Goal: Find contact information

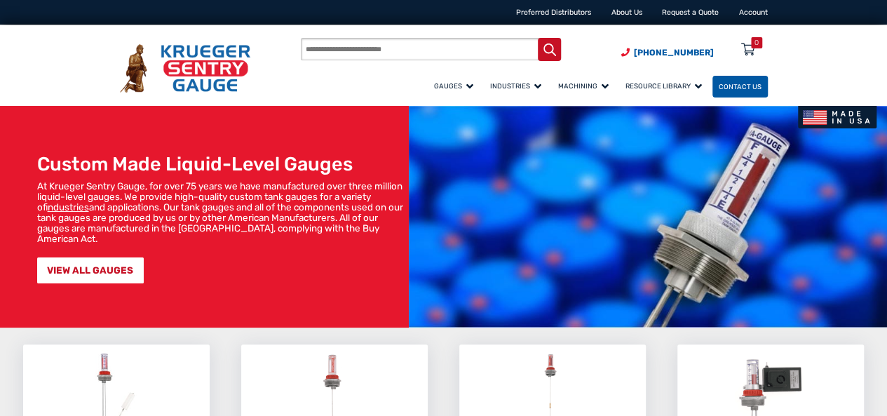
click at [733, 86] on span "Contact Us" at bounding box center [740, 87] width 43 height 8
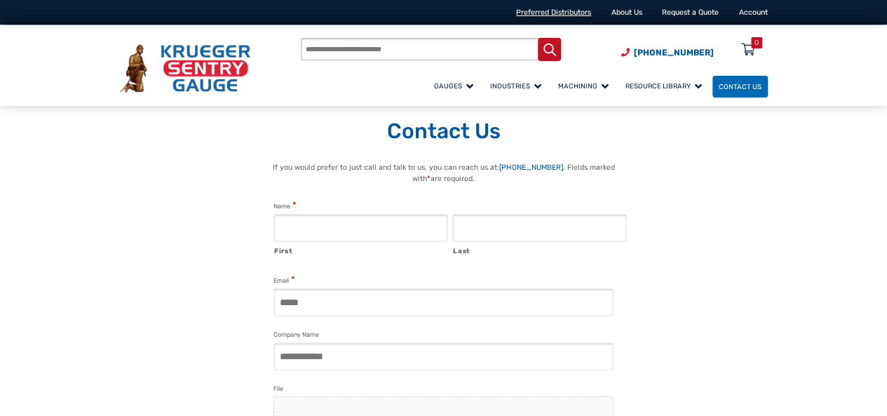
click at [566, 8] on link "Preferred Distributors" at bounding box center [553, 12] width 75 height 9
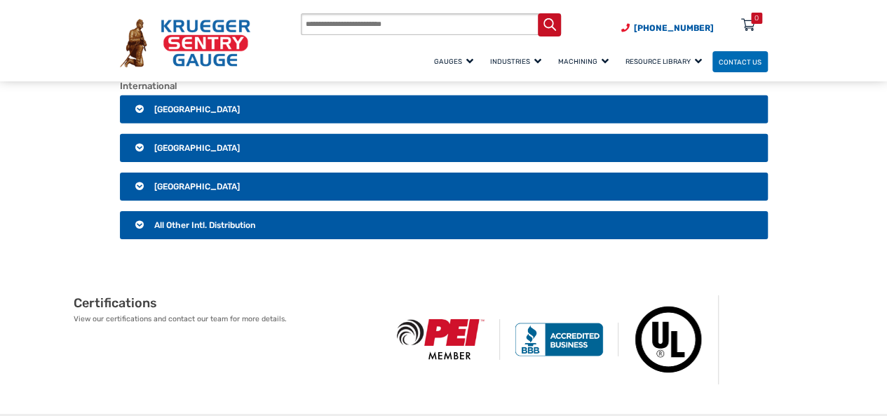
scroll to position [2174, 0]
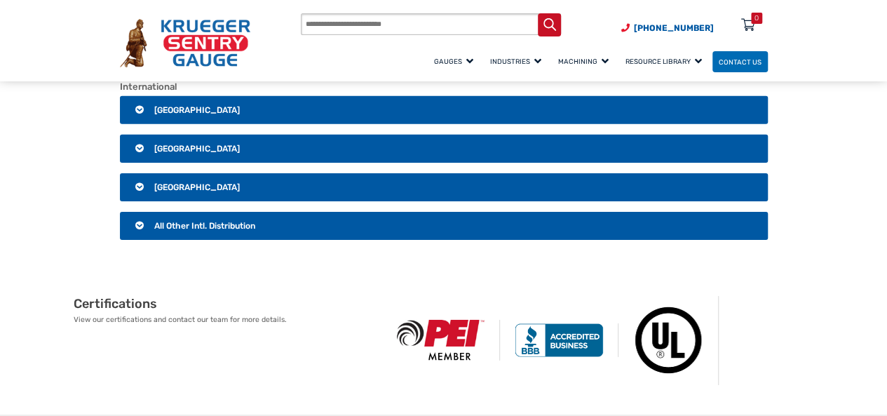
click at [194, 221] on span "All Other Intl. Distribution" at bounding box center [204, 226] width 101 height 10
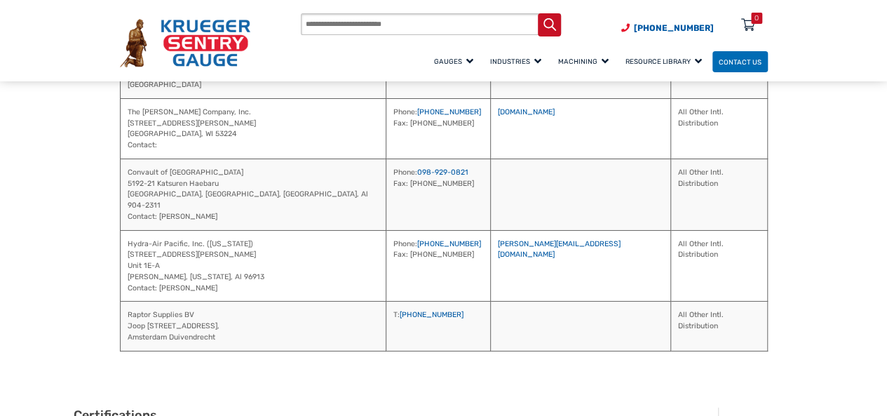
scroll to position [2876, 0]
